Goal: Find specific page/section: Find specific page/section

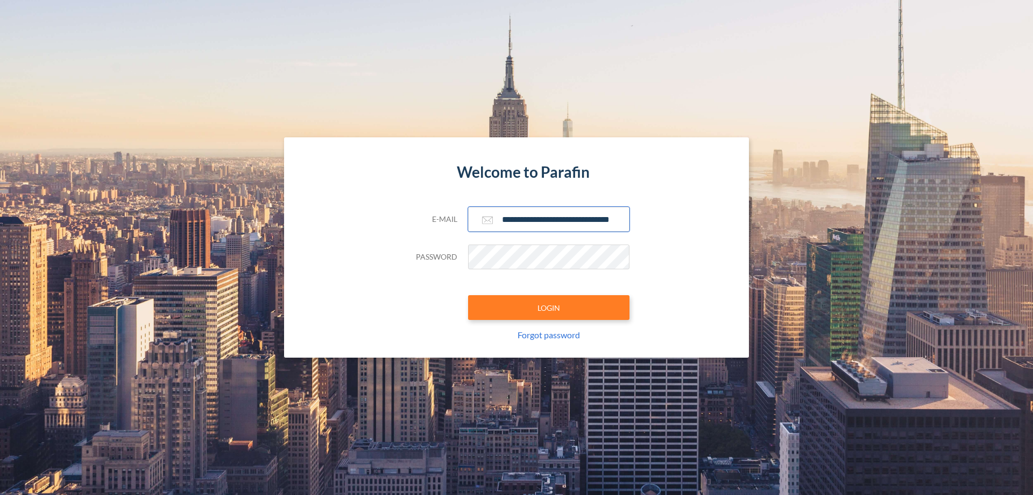
type input "**********"
click at [549, 307] on button "LOGIN" at bounding box center [548, 307] width 161 height 25
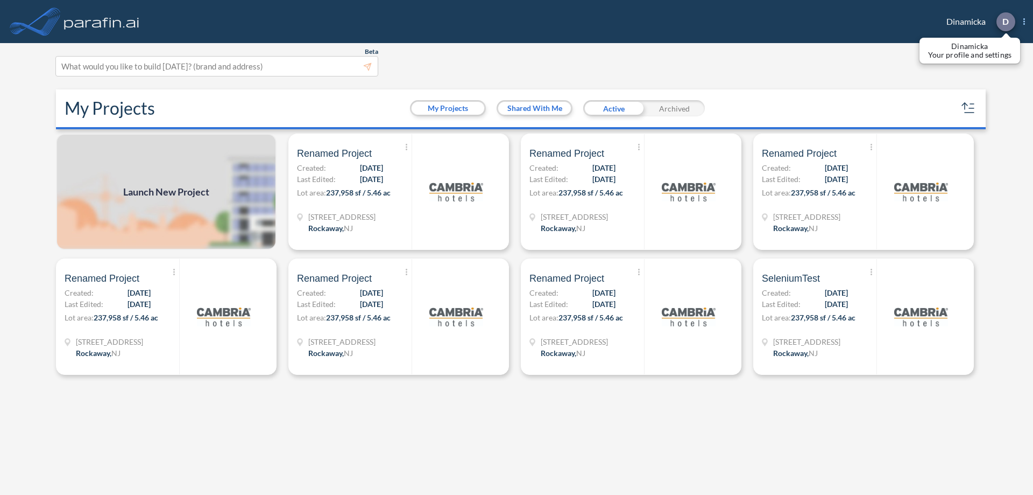
click at [1005, 22] on p "D" at bounding box center [1006, 22] width 6 height 10
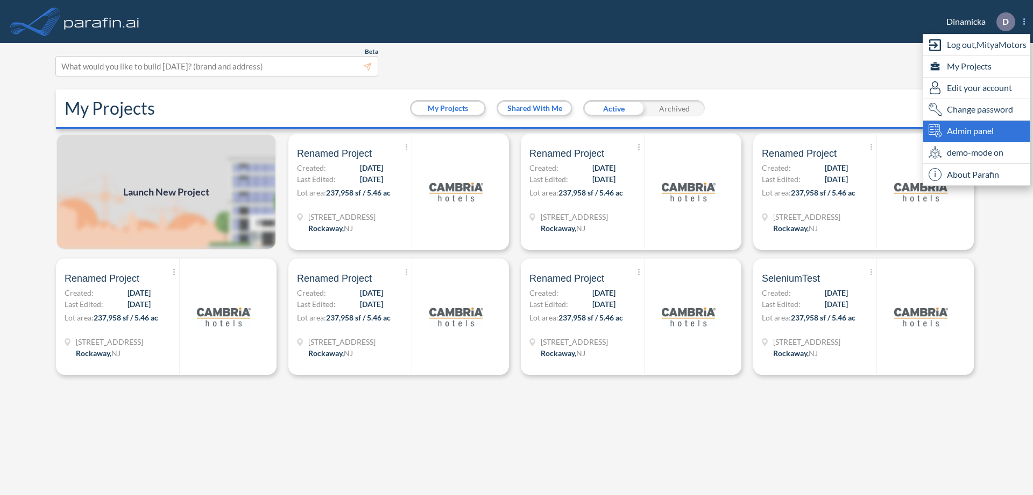
click at [977, 131] on span "Admin panel" at bounding box center [970, 130] width 47 height 13
